Goal: Task Accomplishment & Management: Manage account settings

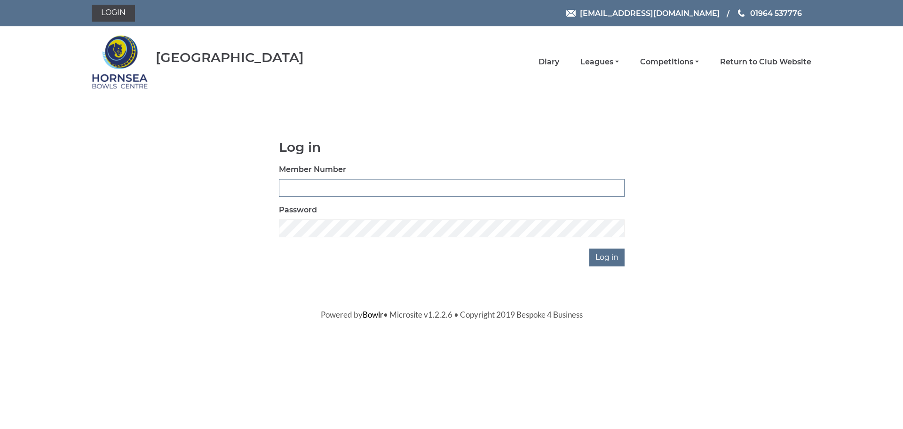
click at [353, 192] on input "Member Number" at bounding box center [452, 188] width 346 height 18
type input "0967"
click at [589, 249] on input "Log in" at bounding box center [606, 258] width 35 height 18
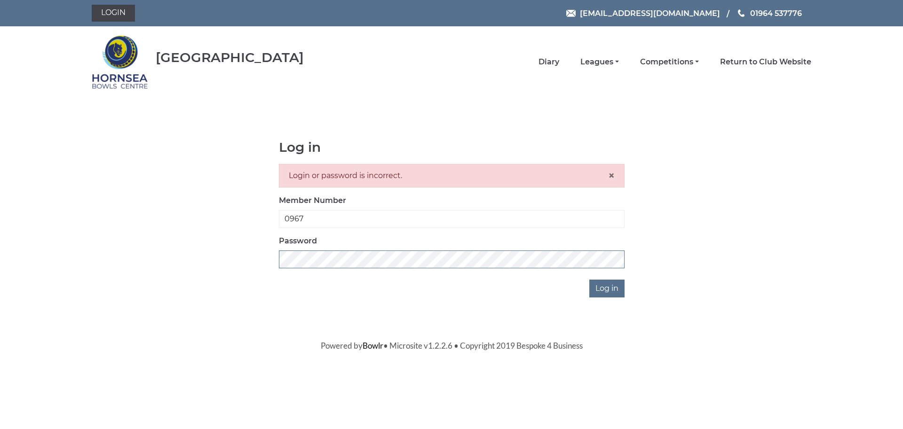
click at [205, 260] on div "Log in Login or password is incorrect. × Member Number 0967 Password Log in" at bounding box center [451, 218] width 719 height 157
click at [589, 280] on input "Log in" at bounding box center [606, 289] width 35 height 18
click at [168, 259] on div "Log in Login or password is incorrect. × Member Number 0967 Password Log in" at bounding box center [451, 218] width 719 height 157
click at [589, 280] on input "Log in" at bounding box center [606, 289] width 35 height 18
